Goal: Transaction & Acquisition: Purchase product/service

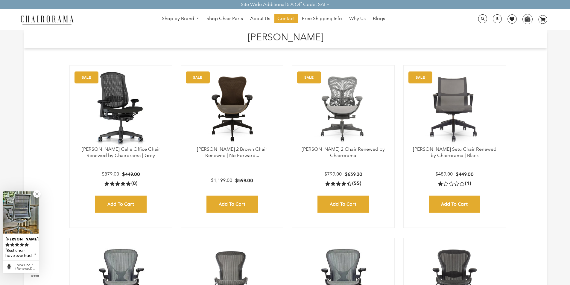
click at [230, 31] on h1 "[PERSON_NAME]" at bounding box center [285, 36] width 511 height 13
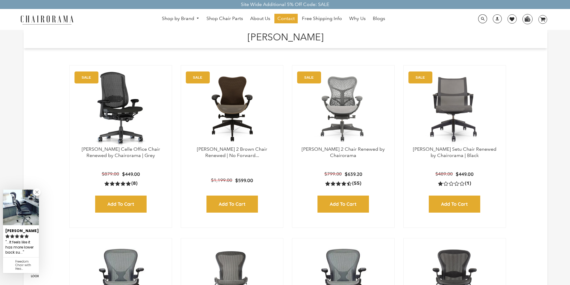
click at [319, 31] on h1 "[PERSON_NAME]" at bounding box center [285, 36] width 511 height 13
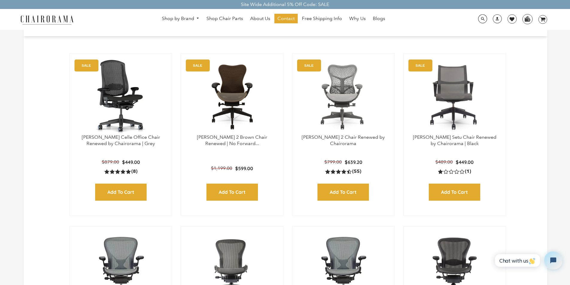
scroll to position [24, 0]
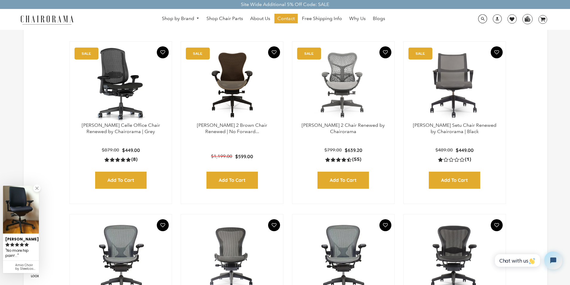
click at [230, 8] on div "Site Wide Additional 5% Off Code: SALE" at bounding box center [285, 4] width 570 height 9
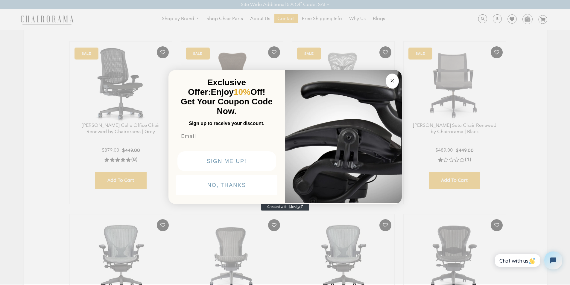
scroll to position [36, 0]
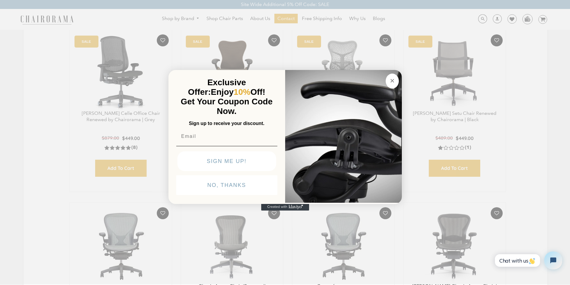
click input "Submit" at bounding box center [0, 0] width 0 height 0
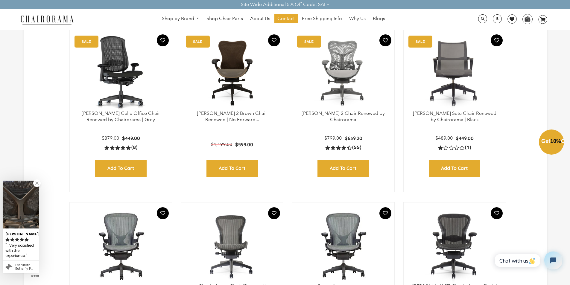
click at [317, 8] on div "Close dialog Exclusive Offer: Enjoy 10% Off! Get Your Coupon Code Now. Sign up …" at bounding box center [285, 141] width 570 height 285
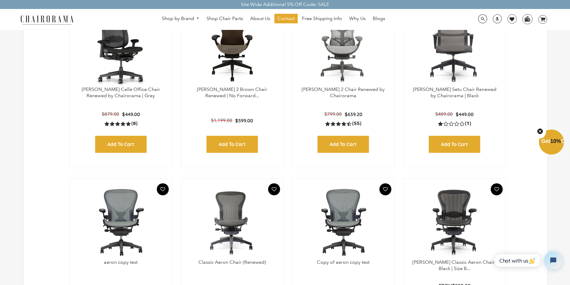
scroll to position [72, 0]
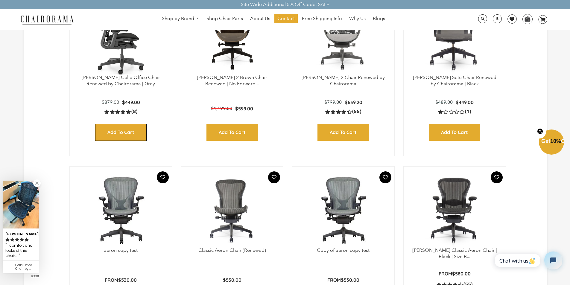
click at [102, 126] on input "Add to Cart" at bounding box center [120, 132] width 51 height 17
